Goal: Task Accomplishment & Management: Complete application form

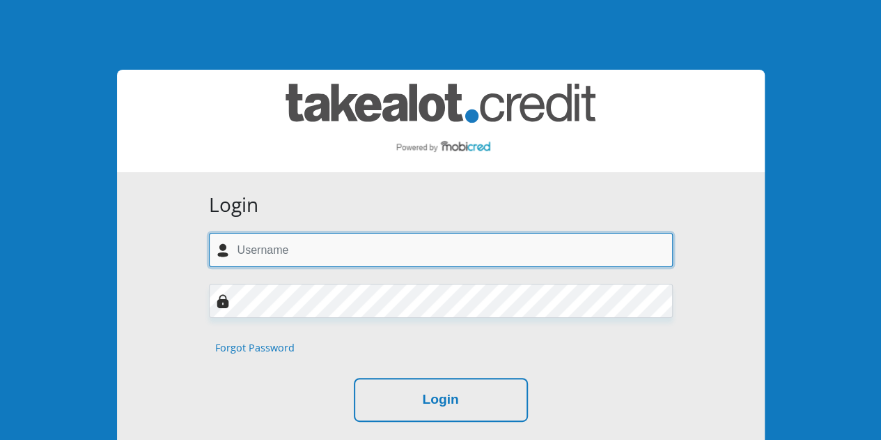
click at [311, 246] on input "text" at bounding box center [441, 250] width 464 height 34
type input "rgoodlace@gmail.com"
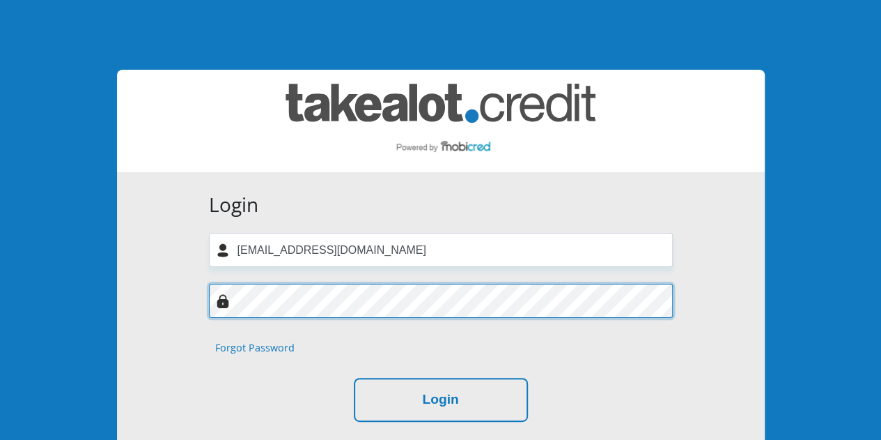
click at [354, 378] on button "Login" at bounding box center [441, 400] width 174 height 44
